Goal: Information Seeking & Learning: Learn about a topic

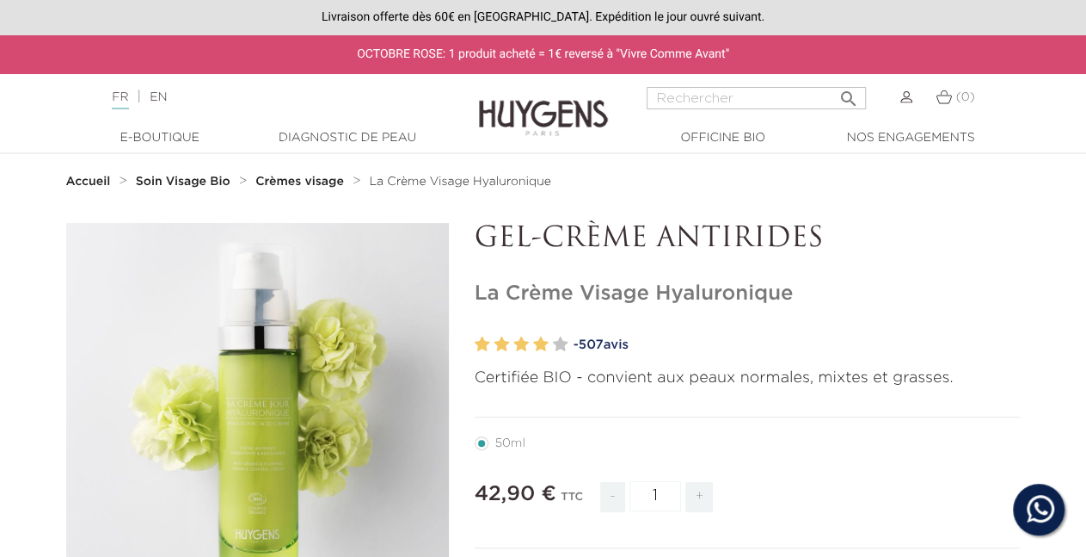
click at [323, 186] on strong "Crèmes visage" at bounding box center [299, 181] width 89 height 12
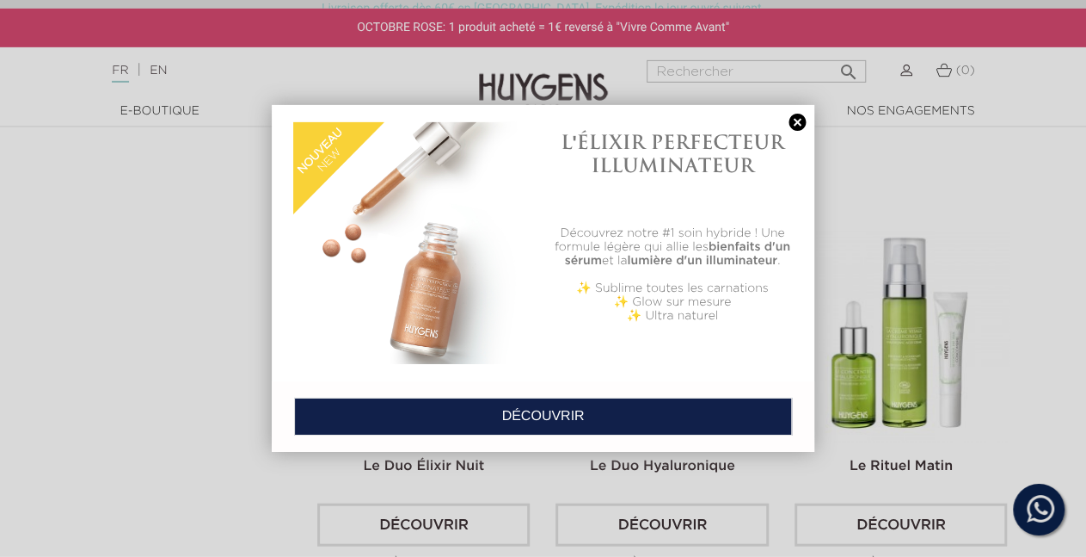
scroll to position [1879, 0]
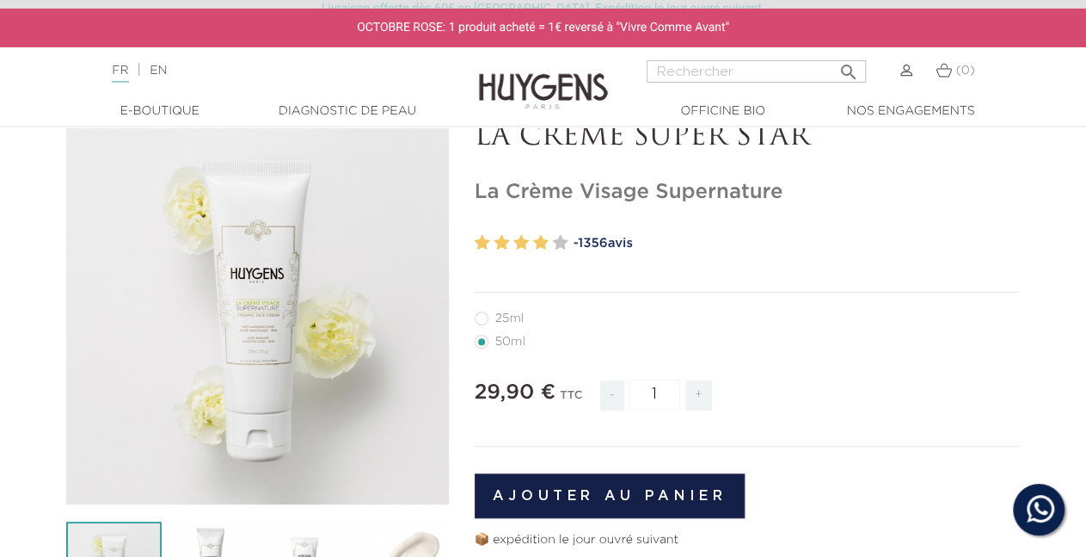
scroll to position [89, 0]
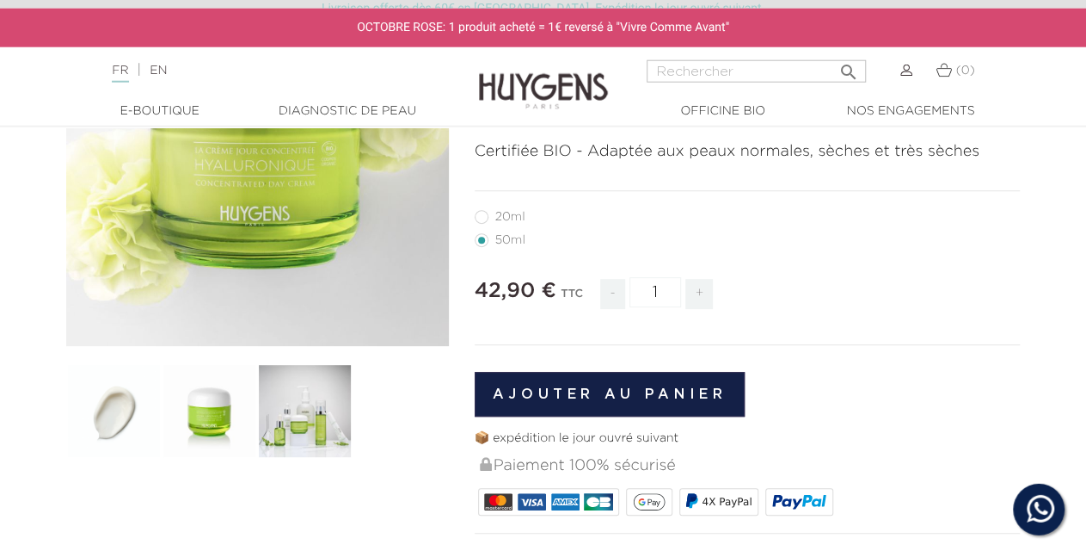
scroll to position [179, 0]
